Goal: Navigation & Orientation: Go to known website

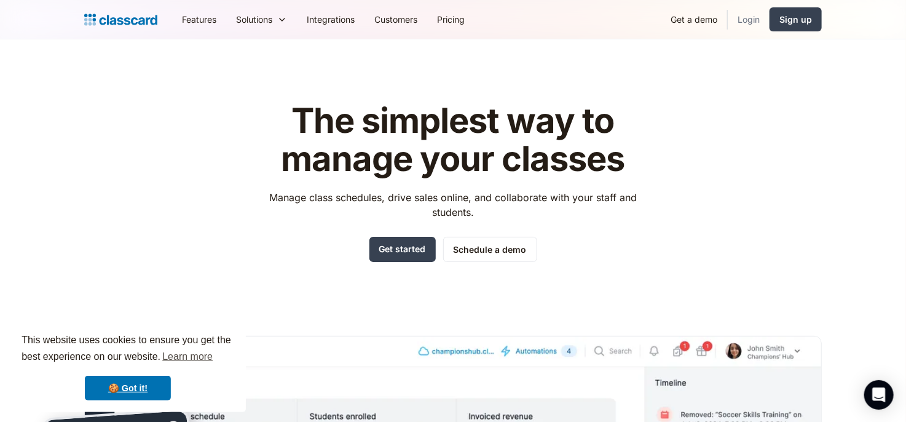
click at [735, 10] on link "Login" at bounding box center [749, 20] width 42 height 28
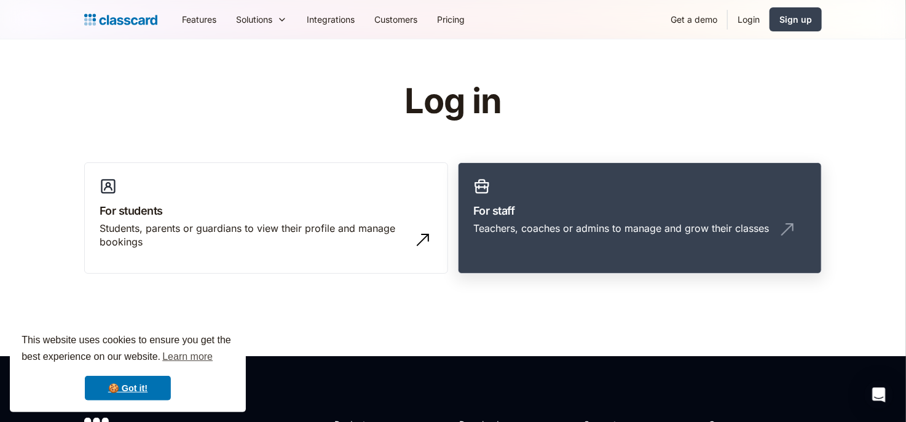
click at [571, 196] on link "For staff Teachers, coaches or admins to manage and grow their classes" at bounding box center [640, 218] width 364 height 112
